Goal: Check status: Check status

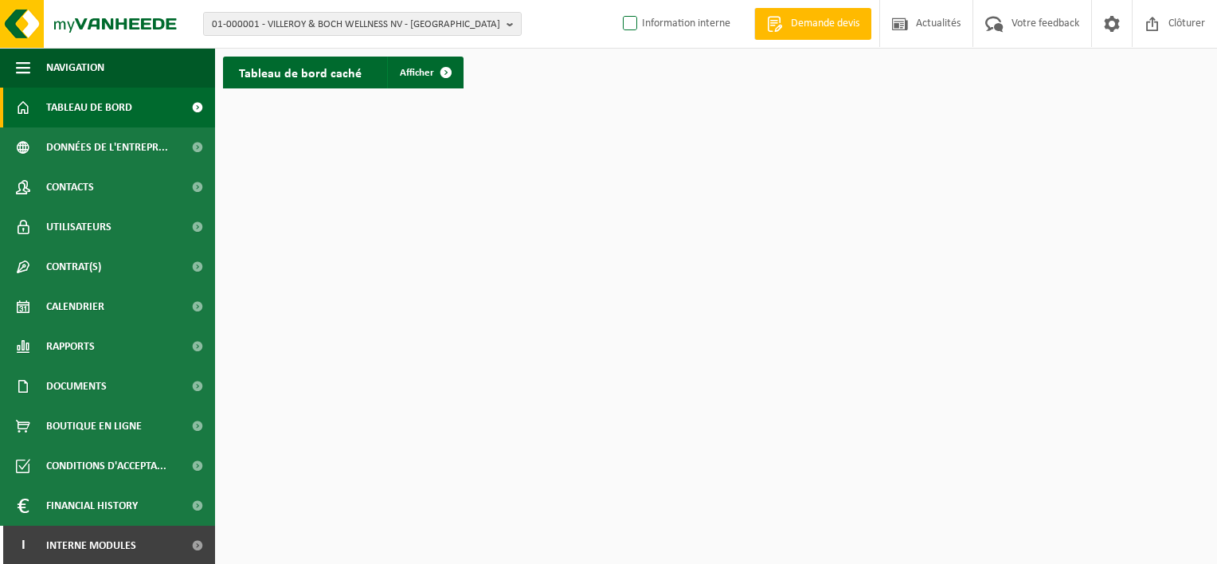
click at [623, 22] on label "Information interne" at bounding box center [674, 24] width 111 height 24
click at [617, 0] on input "Information interne" at bounding box center [616, -1] width 1 height 1
checkbox input "true"
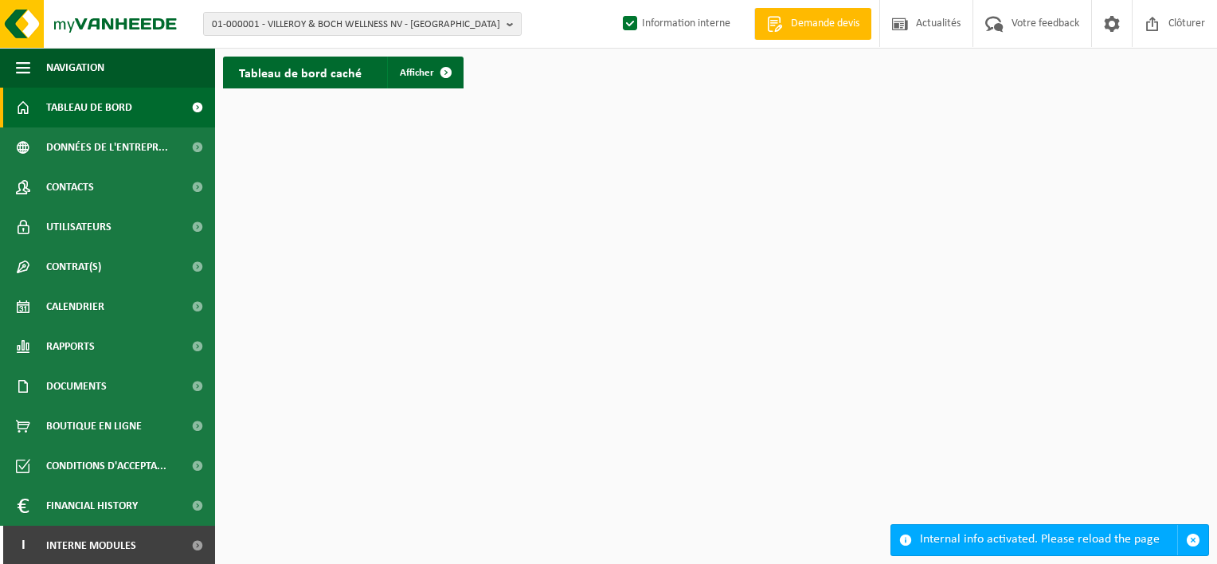
scroll to position [2, 0]
click at [141, 542] on link "I Interne modules" at bounding box center [107, 544] width 215 height 40
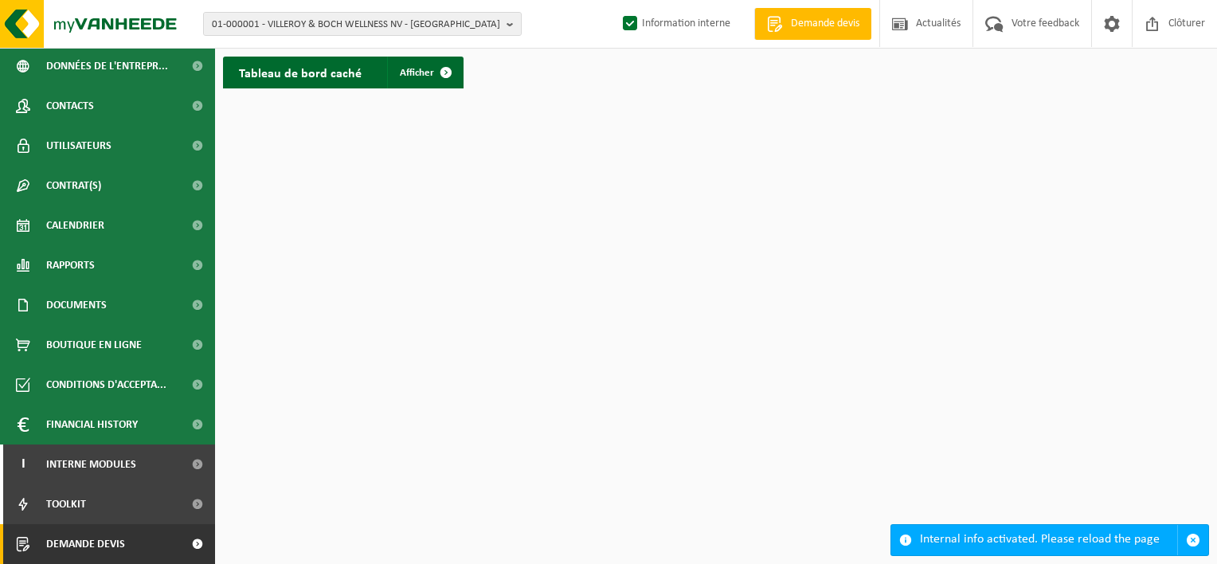
click at [139, 541] on link "Demande devis" at bounding box center [107, 544] width 215 height 40
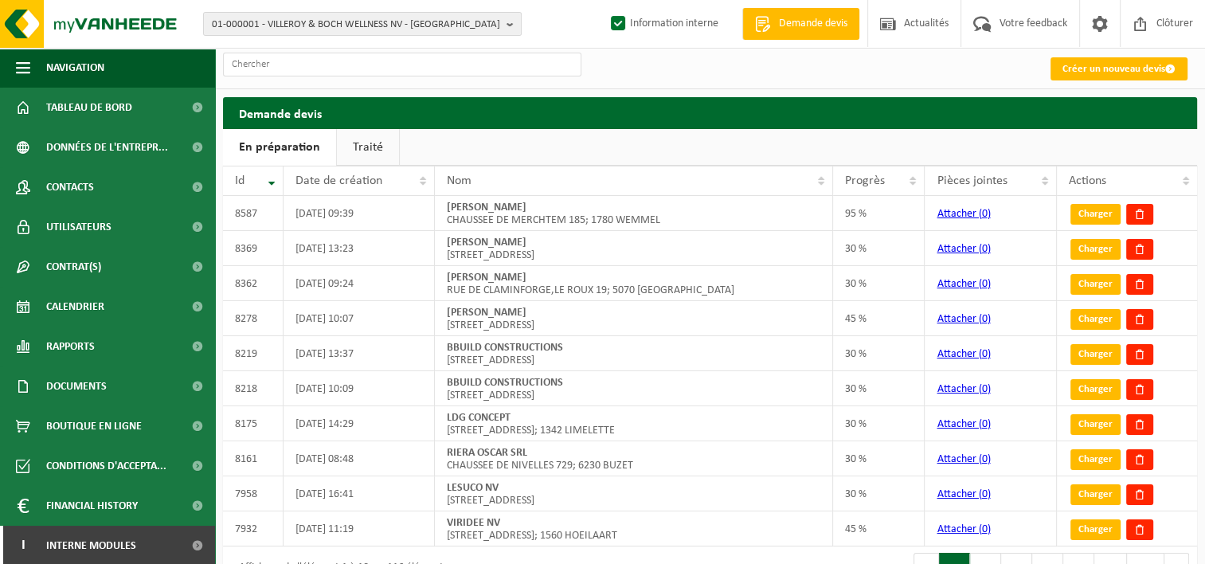
click at [373, 140] on link "Traité" at bounding box center [368, 147] width 62 height 37
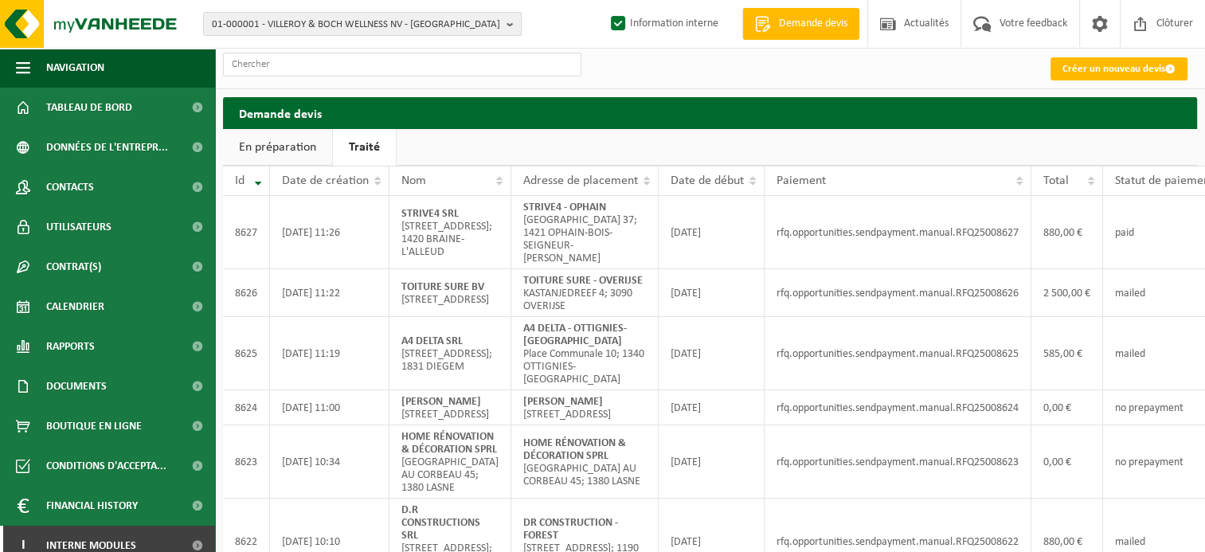
scroll to position [0, 119]
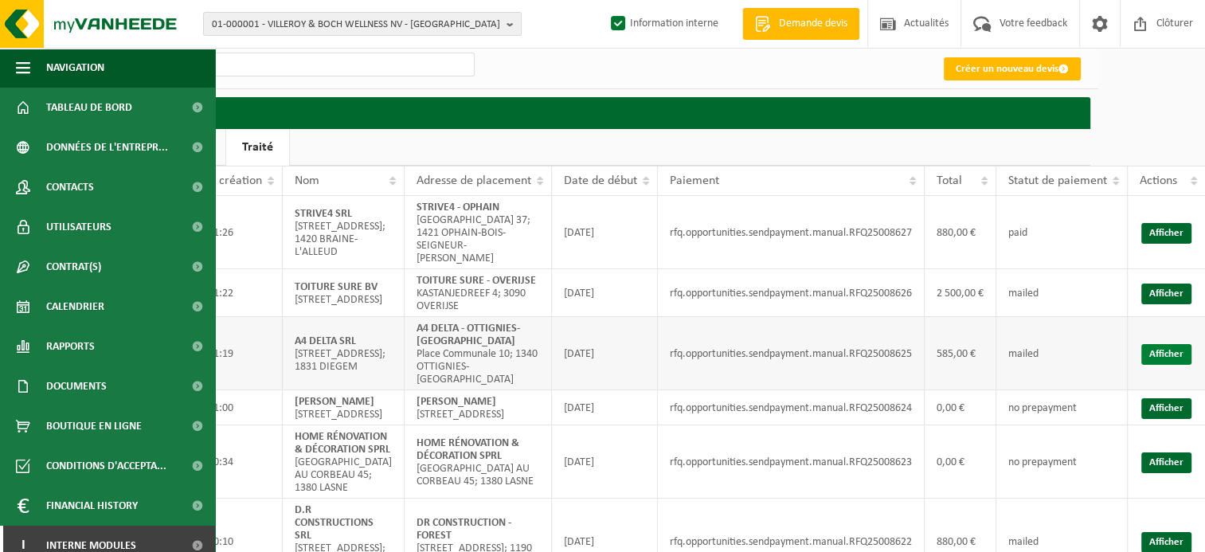
click at [1161, 344] on link "Afficher" at bounding box center [1166, 354] width 50 height 21
click at [1169, 283] on link "Afficher" at bounding box center [1166, 293] width 50 height 21
click at [1171, 223] on link "Afficher" at bounding box center [1166, 233] width 50 height 21
click at [1174, 227] on link "Afficher" at bounding box center [1166, 233] width 50 height 21
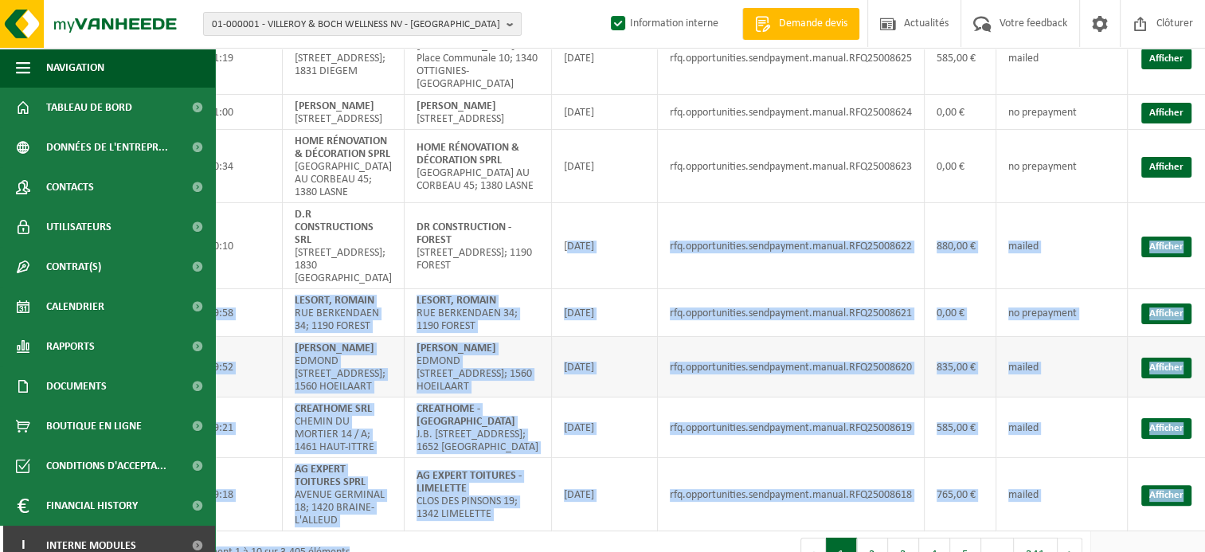
drag, startPoint x: 568, startPoint y: 551, endPoint x: 502, endPoint y: 548, distance: 66.2
click at [502, 548] on div "Navigation Demande devis Actualités Votre feedback Clôturer Tableau de bord Don…" at bounding box center [495, 148] width 1205 height 887
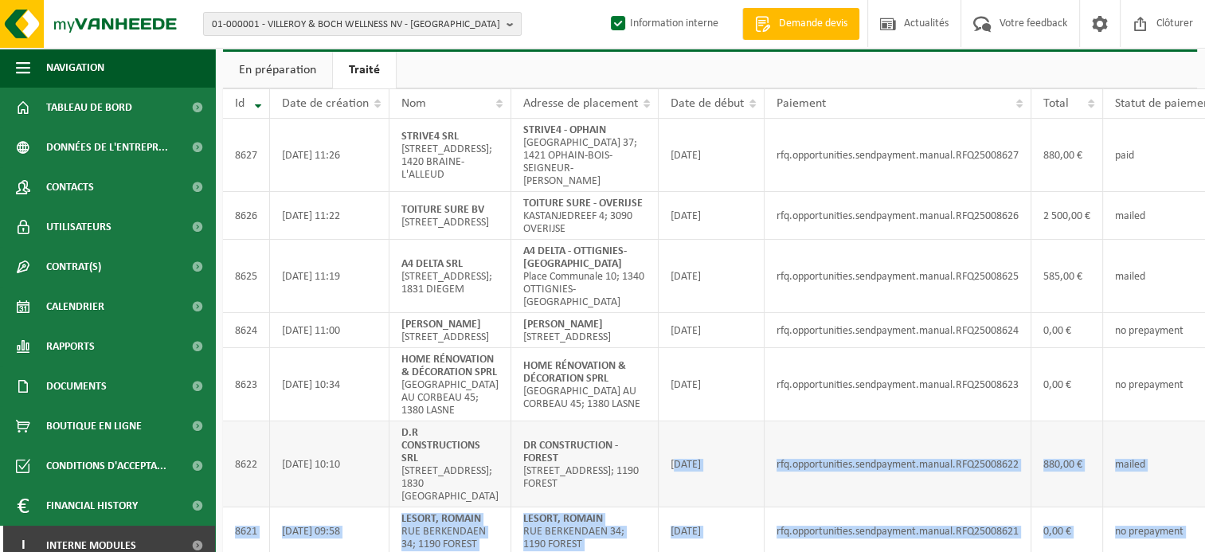
scroll to position [0, 0]
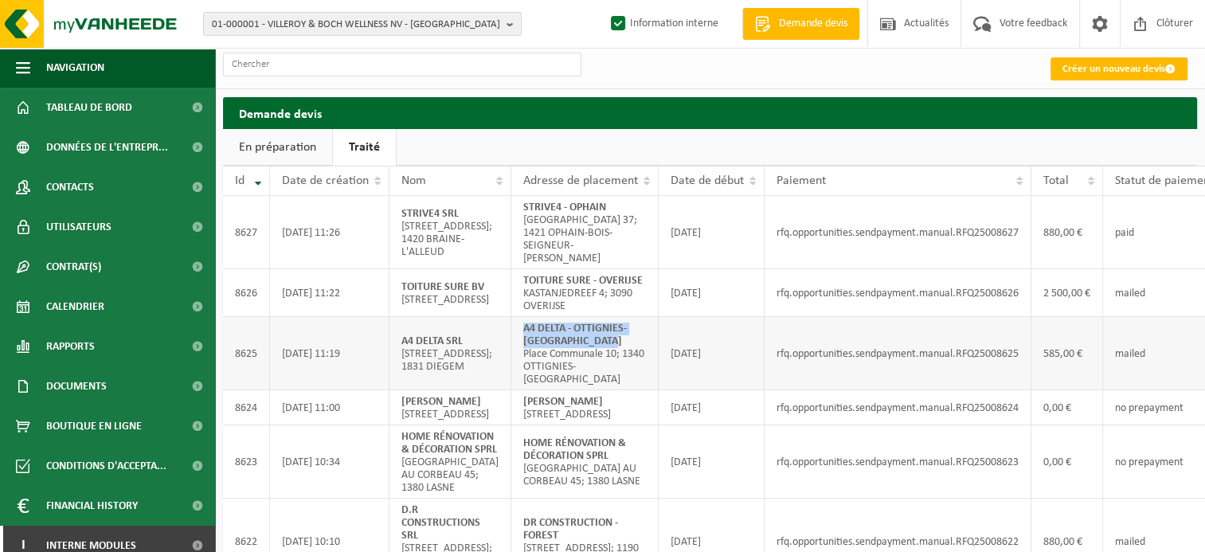
drag, startPoint x: 627, startPoint y: 328, endPoint x: 520, endPoint y: 317, distance: 107.3
click at [520, 317] on td "A4 DELTA - OTTIGNIES-LOUVAIN-LA-NEUVE Place Communale 10; 1340 OTTIGNIES-LOUVAI…" at bounding box center [584, 353] width 147 height 73
copy strong "A4 DELTA - OTTIGNIES-[GEOGRAPHIC_DATA]"
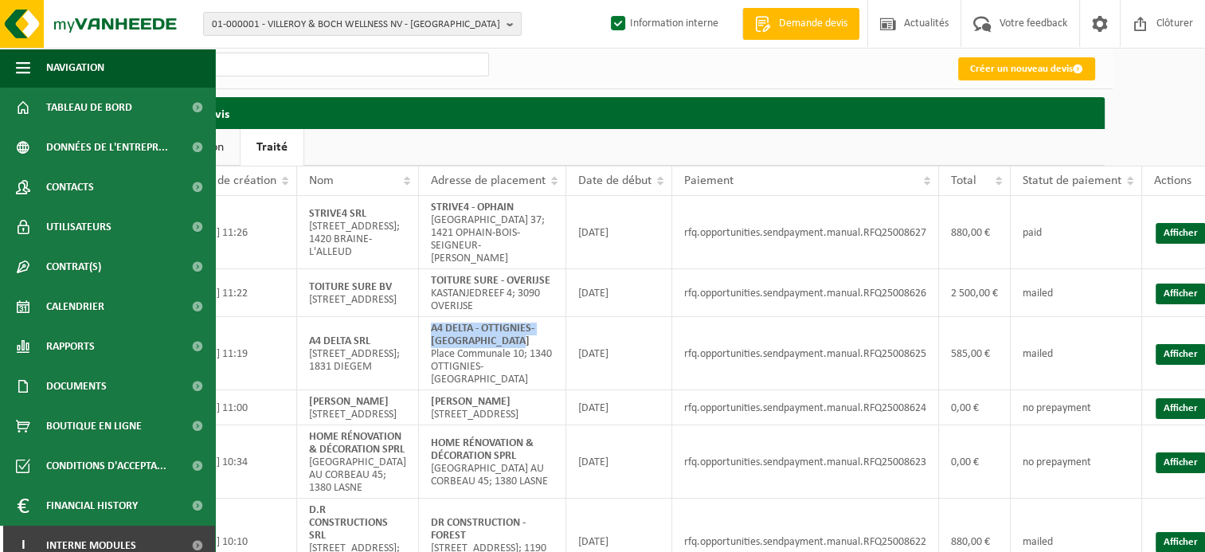
scroll to position [0, 119]
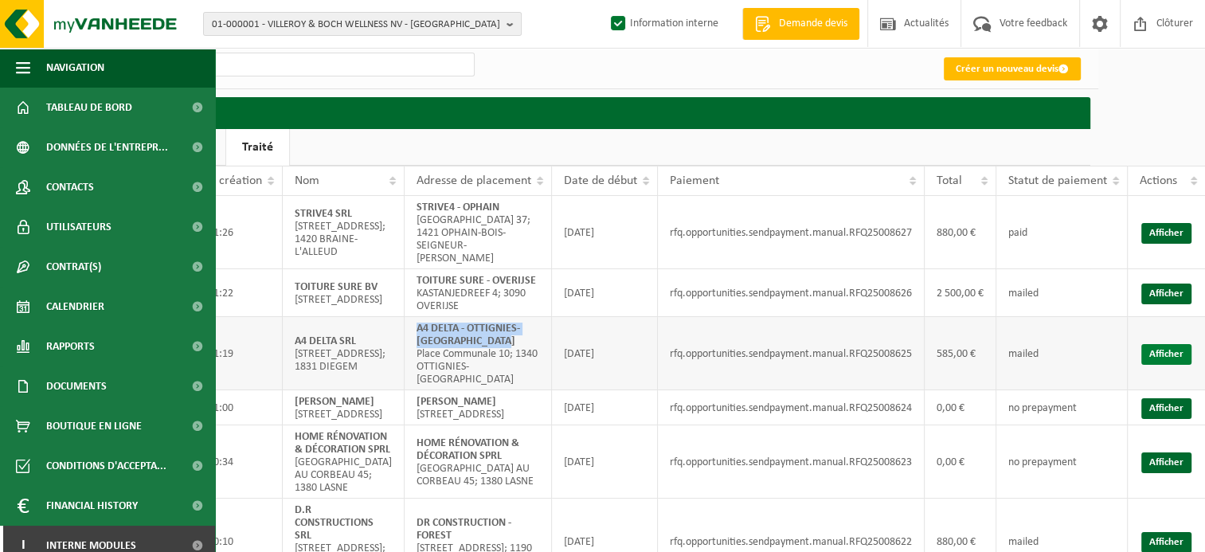
click at [1168, 344] on link "Afficher" at bounding box center [1166, 354] width 50 height 21
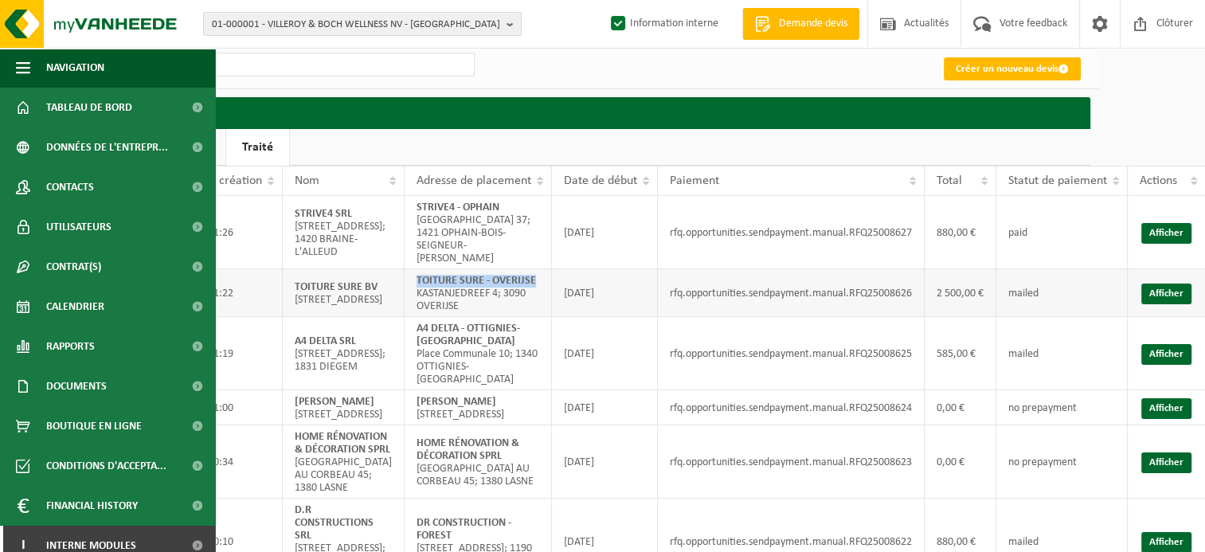
drag, startPoint x: 534, startPoint y: 268, endPoint x: 413, endPoint y: 264, distance: 121.1
click at [413, 269] on td "TOITURE SURE - OVERIJSE KASTANJEDREEF 4; 3090 OVERIJSE" at bounding box center [477, 293] width 147 height 48
copy strong "TOITURE SURE - OVERIJSE"
click at [1162, 270] on td "Afficher" at bounding box center [1165, 293] width 77 height 48
click at [1162, 283] on link "Afficher" at bounding box center [1166, 293] width 50 height 21
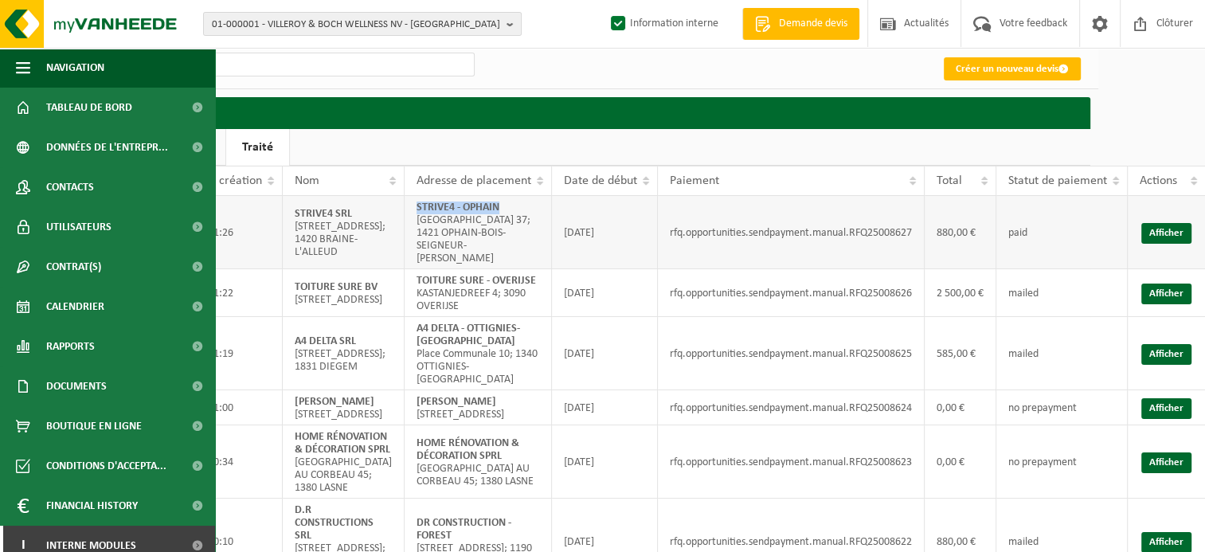
drag, startPoint x: 498, startPoint y: 206, endPoint x: 404, endPoint y: 201, distance: 94.1
click at [404, 201] on td "STRIVE4 - OPHAIN RUE DES CHAMPS DU BOIS 37; 1421 OPHAIN-BOIS-SEIGNEUR-ISAAC" at bounding box center [477, 232] width 147 height 73
copy strong "STRIVE4 - OPHAIN"
click at [1170, 223] on link "Afficher" at bounding box center [1166, 233] width 50 height 21
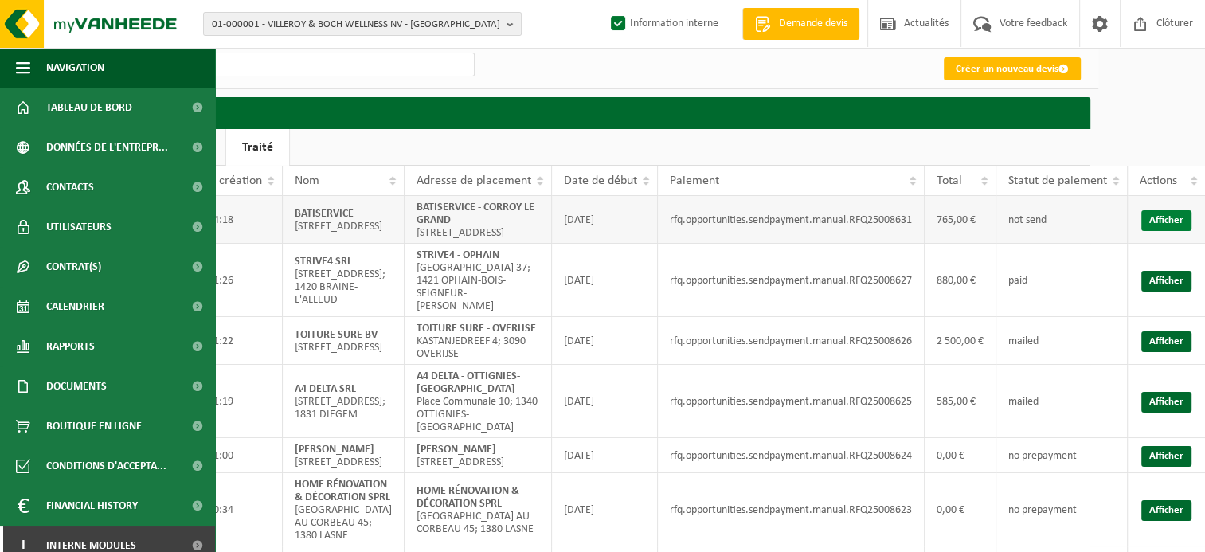
click at [1158, 225] on link "Afficher" at bounding box center [1166, 220] width 50 height 21
click at [332, 70] on input "text" at bounding box center [295, 65] width 358 height 24
click at [334, 67] on input "text" at bounding box center [295, 65] width 358 height 24
paste input "RFQ25008216"
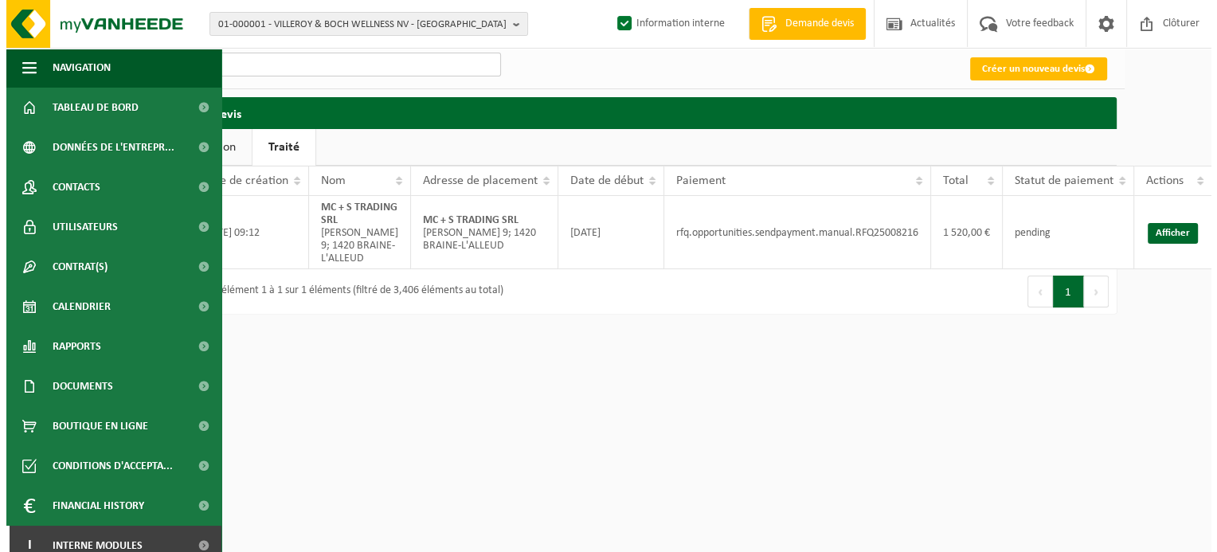
scroll to position [0, 53]
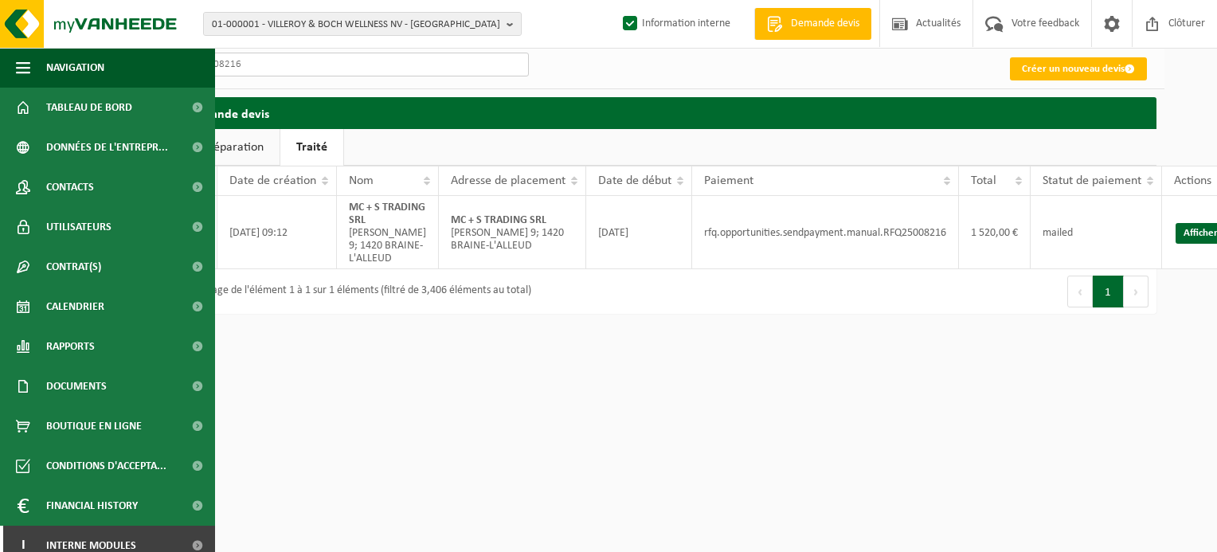
type input "RFQ25008216"
click at [644, 519] on html "01-000001 - VILLEROY & BOCH WELLNESS NV - [GEOGRAPHIC_DATA] 01-000001 - VILLERO…" at bounding box center [555, 276] width 1217 height 552
click at [804, 492] on html "01-000001 - VILLEROY & BOCH WELLNESS NV - [GEOGRAPHIC_DATA] 01-000001 - VILLERO…" at bounding box center [555, 276] width 1217 height 552
